Goal: Task Accomplishment & Management: Complete application form

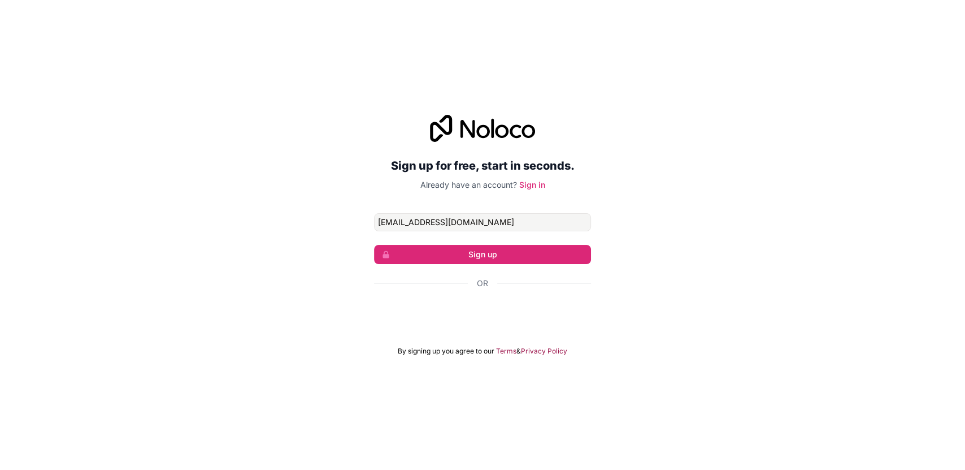
type input "[EMAIL_ADDRESS][DOMAIN_NAME]"
click at [536, 253] on button "Sign up" at bounding box center [482, 254] width 217 height 19
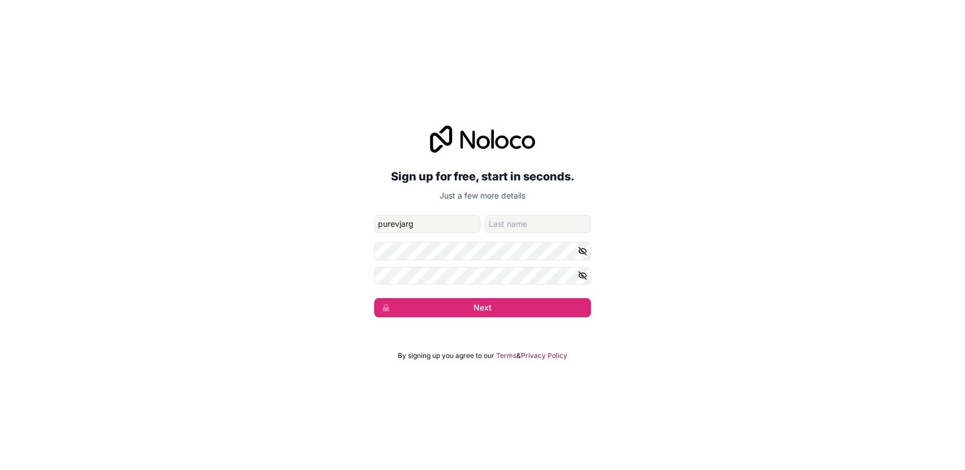
type input "purevjarga"
type input "purevjargal"
click at [533, 218] on input "family-name" at bounding box center [538, 224] width 106 height 18
type input "renchindorj"
click at [581, 260] on form "[EMAIL_ADDRESS][DOMAIN_NAME] purevjargal renchindorj Next" at bounding box center [482, 266] width 217 height 103
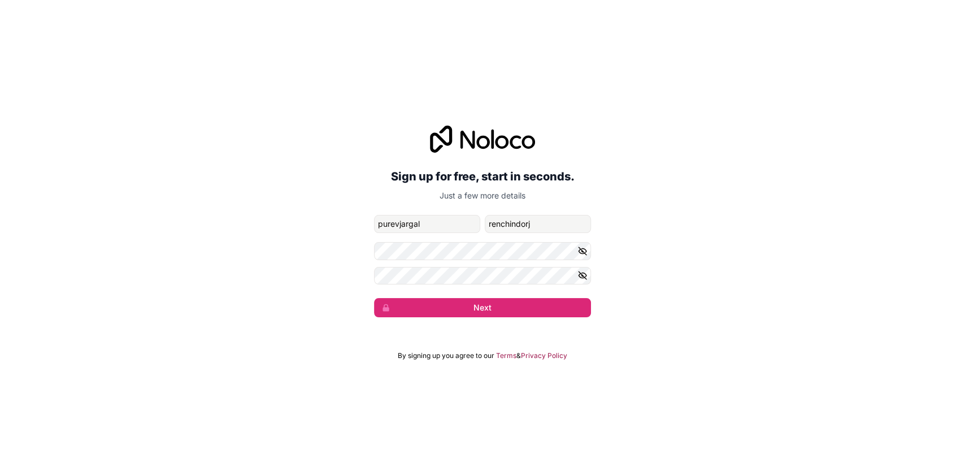
click at [583, 253] on icon "button" at bounding box center [582, 251] width 10 height 10
click at [583, 278] on icon "button" at bounding box center [583, 275] width 8 height 5
click at [550, 308] on button "Next" at bounding box center [482, 307] width 217 height 19
click at [442, 310] on button "Next" at bounding box center [482, 307] width 217 height 19
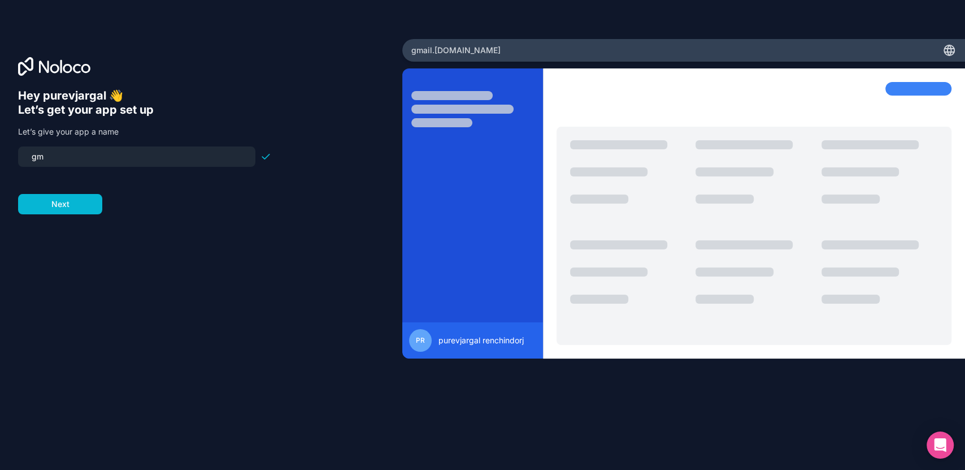
type input "g"
type input "puujee"
click at [75, 210] on button "Next" at bounding box center [60, 204] width 84 height 20
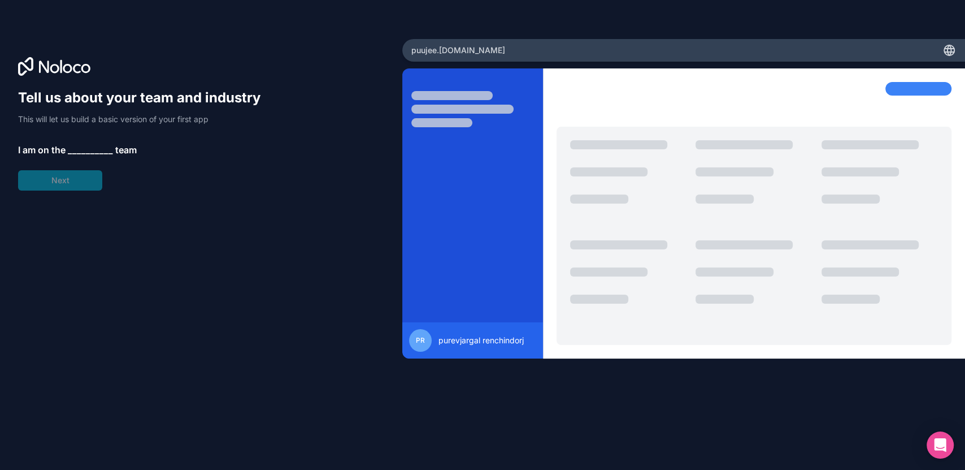
click at [82, 146] on span "__________" at bounding box center [90, 150] width 45 height 14
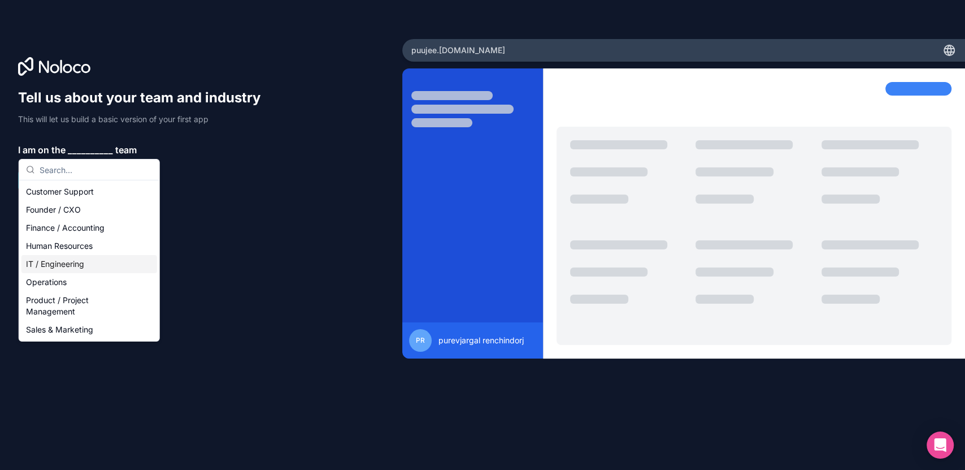
click at [85, 264] on div "IT / Engineering" at bounding box center [89, 264] width 136 height 18
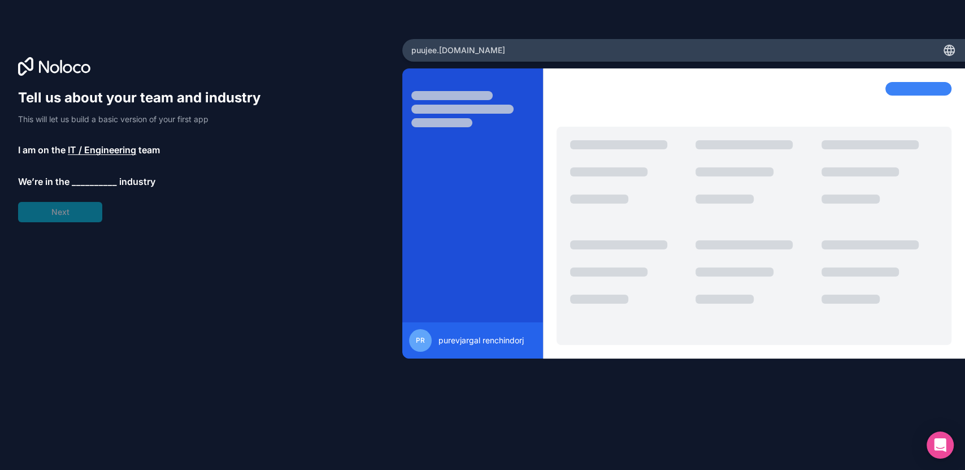
click at [80, 182] on span "__________" at bounding box center [94, 182] width 45 height 14
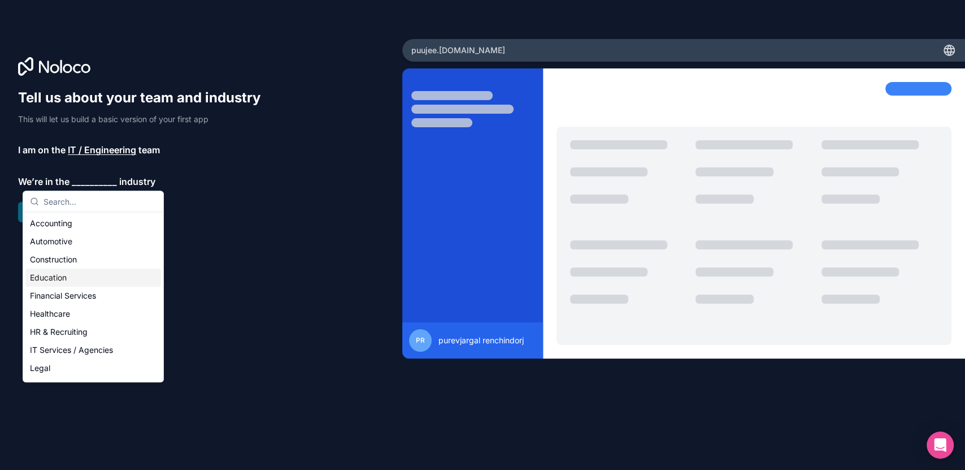
click at [67, 280] on div "Education" at bounding box center [93, 277] width 136 height 18
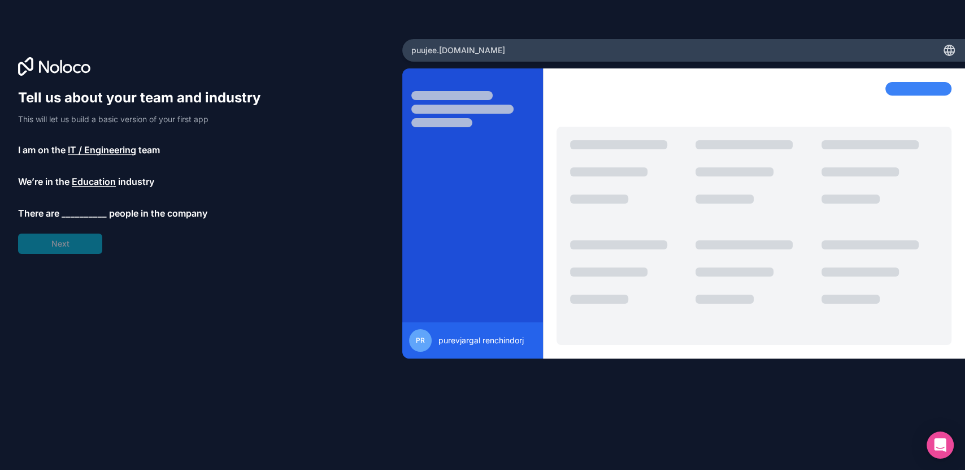
click at [74, 218] on span "__________" at bounding box center [84, 213] width 45 height 14
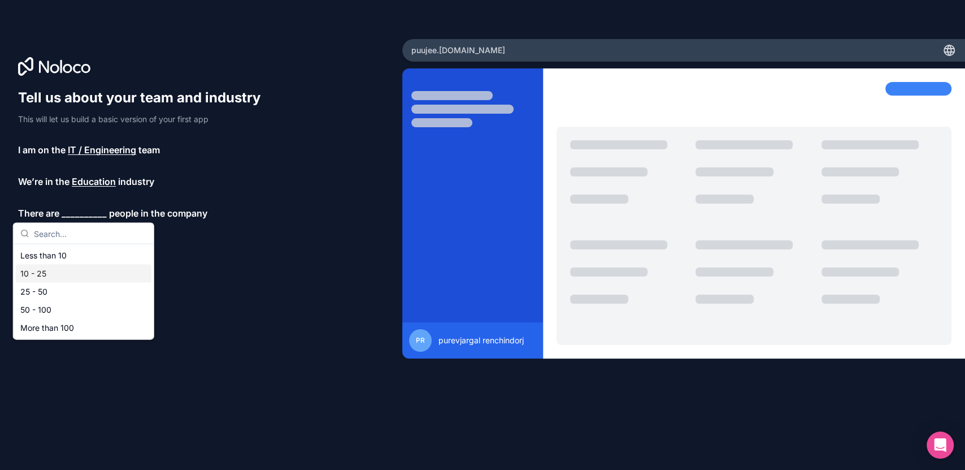
click at [42, 270] on div "10 - 25" at bounding box center [84, 273] width 136 height 18
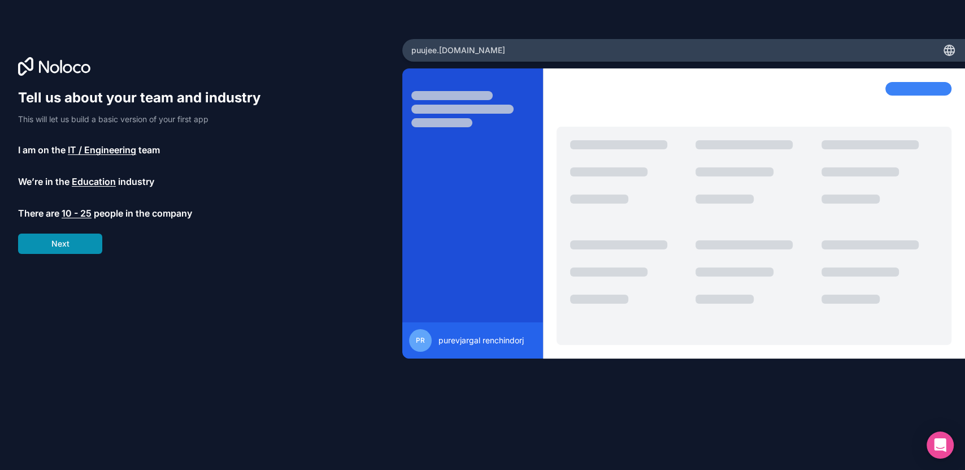
click at [51, 251] on button "Next" at bounding box center [60, 243] width 84 height 20
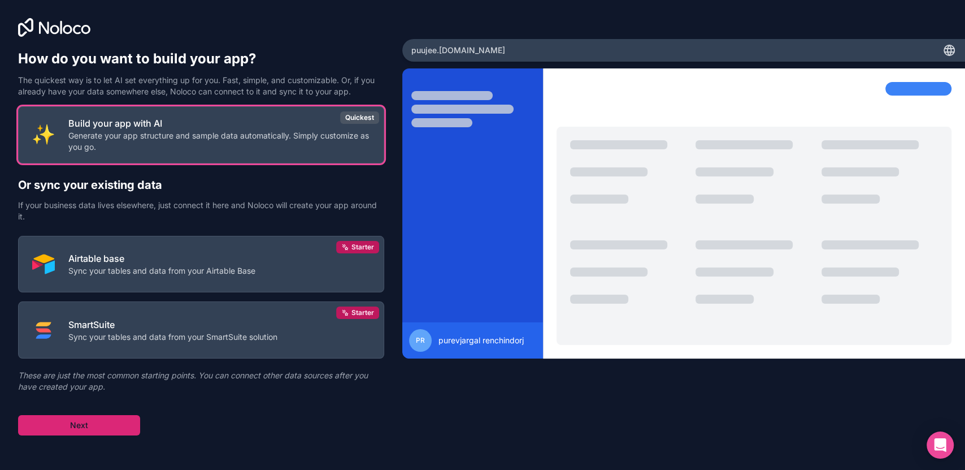
click at [114, 421] on button "Next" at bounding box center [79, 425] width 122 height 20
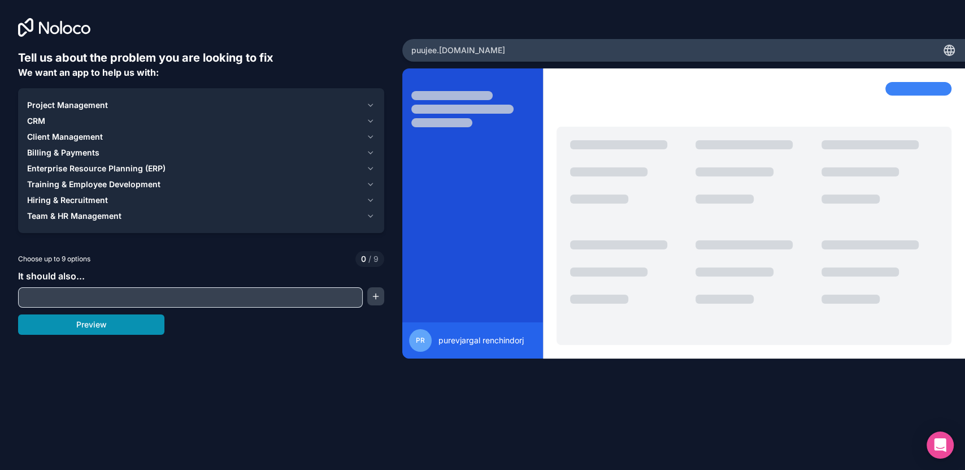
click at [121, 328] on button "Preview" at bounding box center [91, 324] width 146 height 20
click at [119, 279] on div "It should also..." at bounding box center [201, 288] width 366 height 38
click at [116, 289] on input "text" at bounding box center [190, 297] width 339 height 16
click at [199, 111] on button "Project Management" at bounding box center [201, 105] width 348 height 16
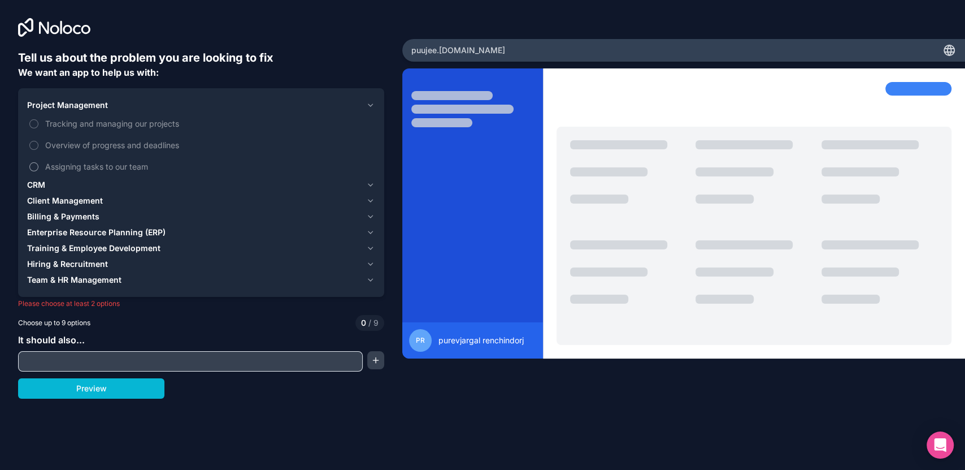
click at [188, 166] on span "Assigning tasks to our team" at bounding box center [209, 166] width 328 height 12
click at [38, 166] on button "Assigning tasks to our team" at bounding box center [33, 166] width 9 height 9
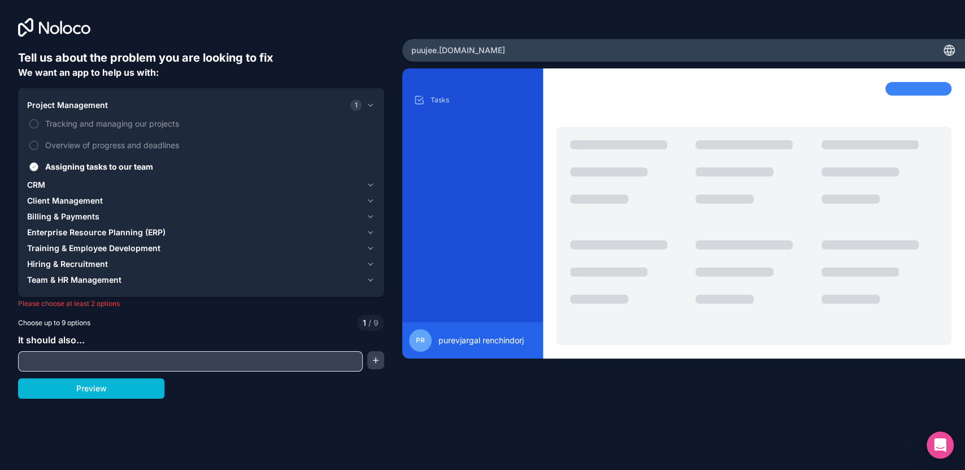
click at [161, 158] on label "Assigning tasks to our team" at bounding box center [201, 166] width 348 height 21
click at [38, 162] on button "Assigning tasks to our team" at bounding box center [33, 166] width 9 height 9
